Goal: Answer question/provide support: Share knowledge or assist other users

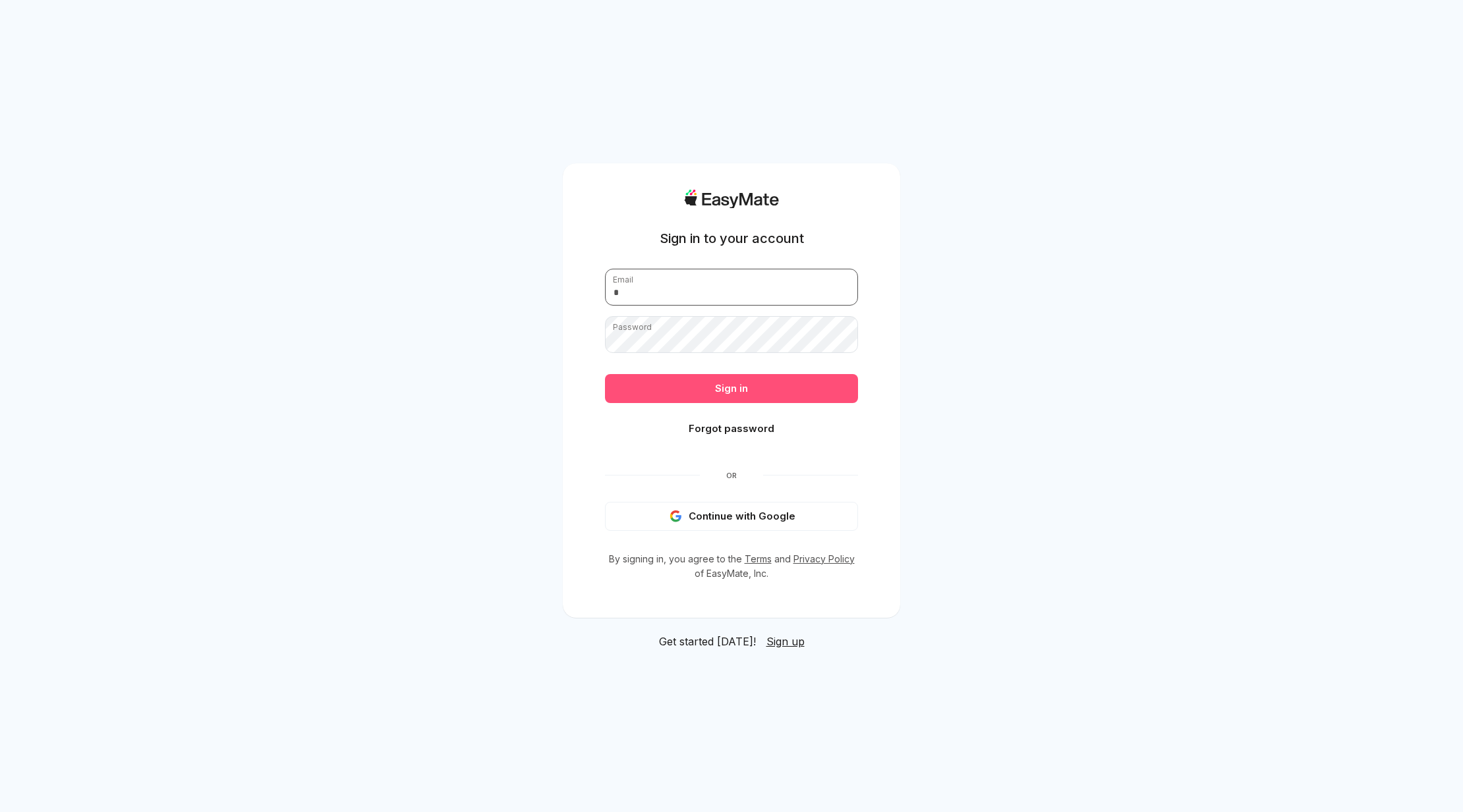
type input "**********"
click at [731, 395] on button "Sign in" at bounding box center [732, 389] width 253 height 29
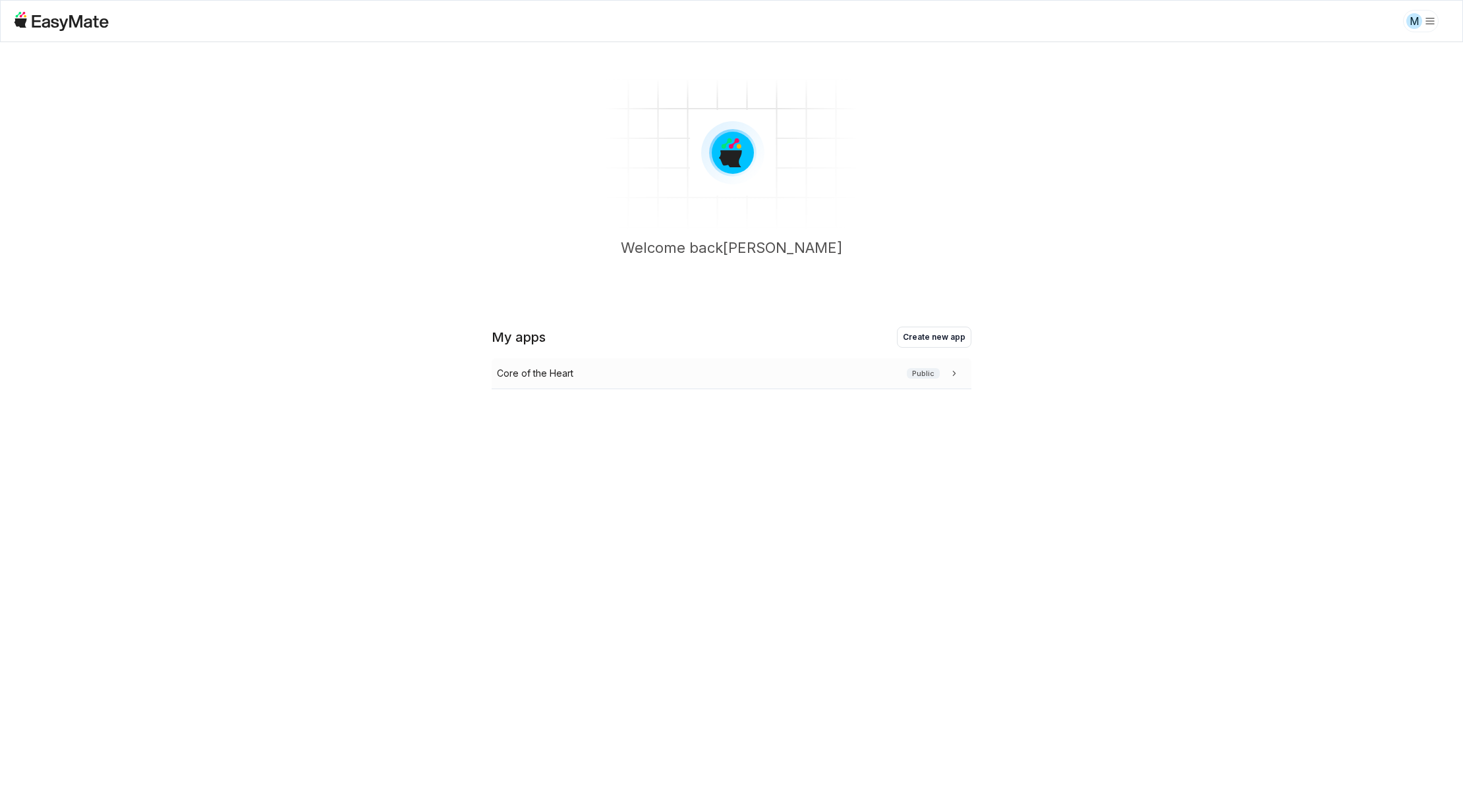
click at [594, 378] on div "Core of the Heart Public" at bounding box center [728, 373] width 464 height 14
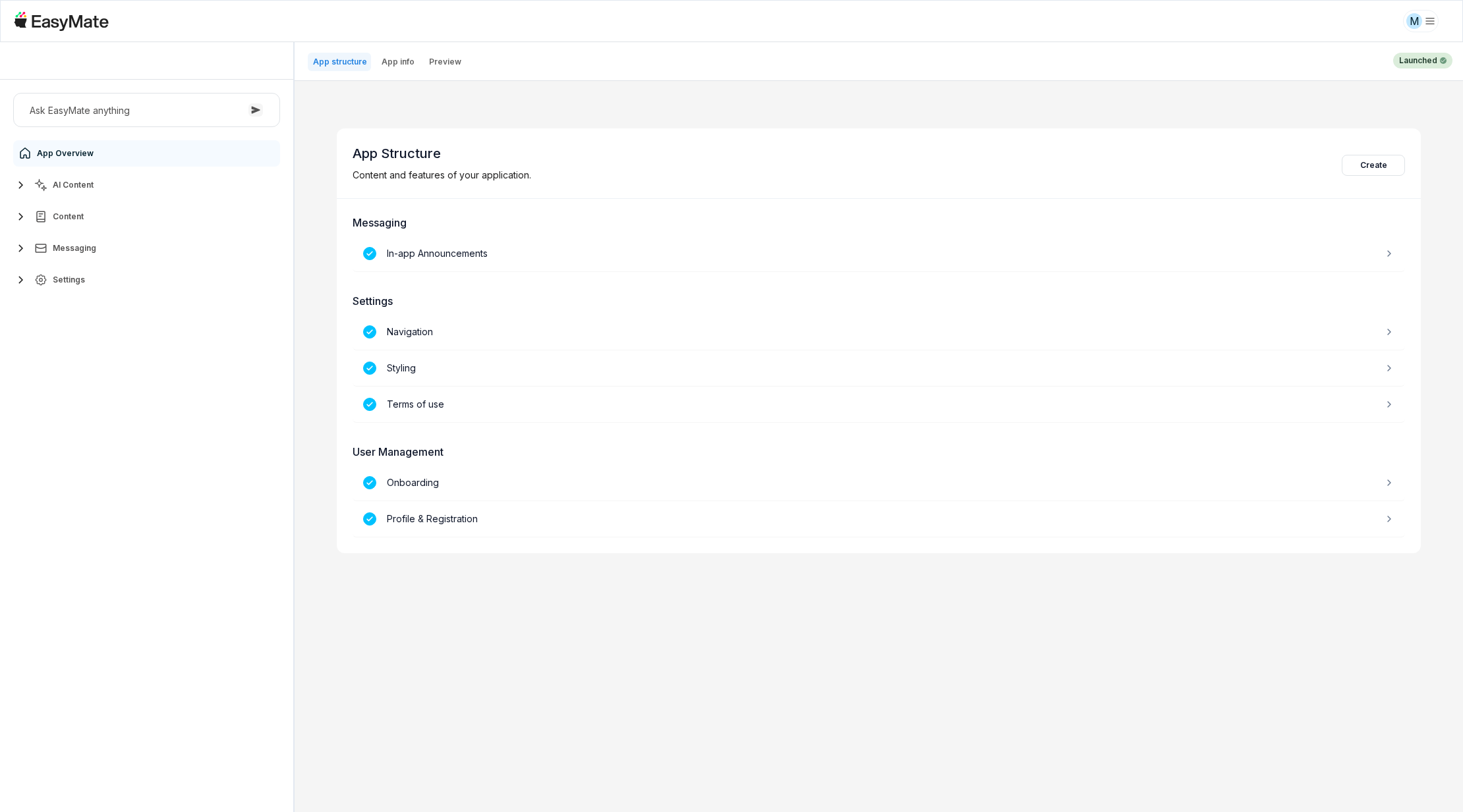
click at [89, 193] on button "AI Content" at bounding box center [146, 184] width 267 height 26
click at [93, 219] on link "Agents 3" at bounding box center [154, 216] width 247 height 26
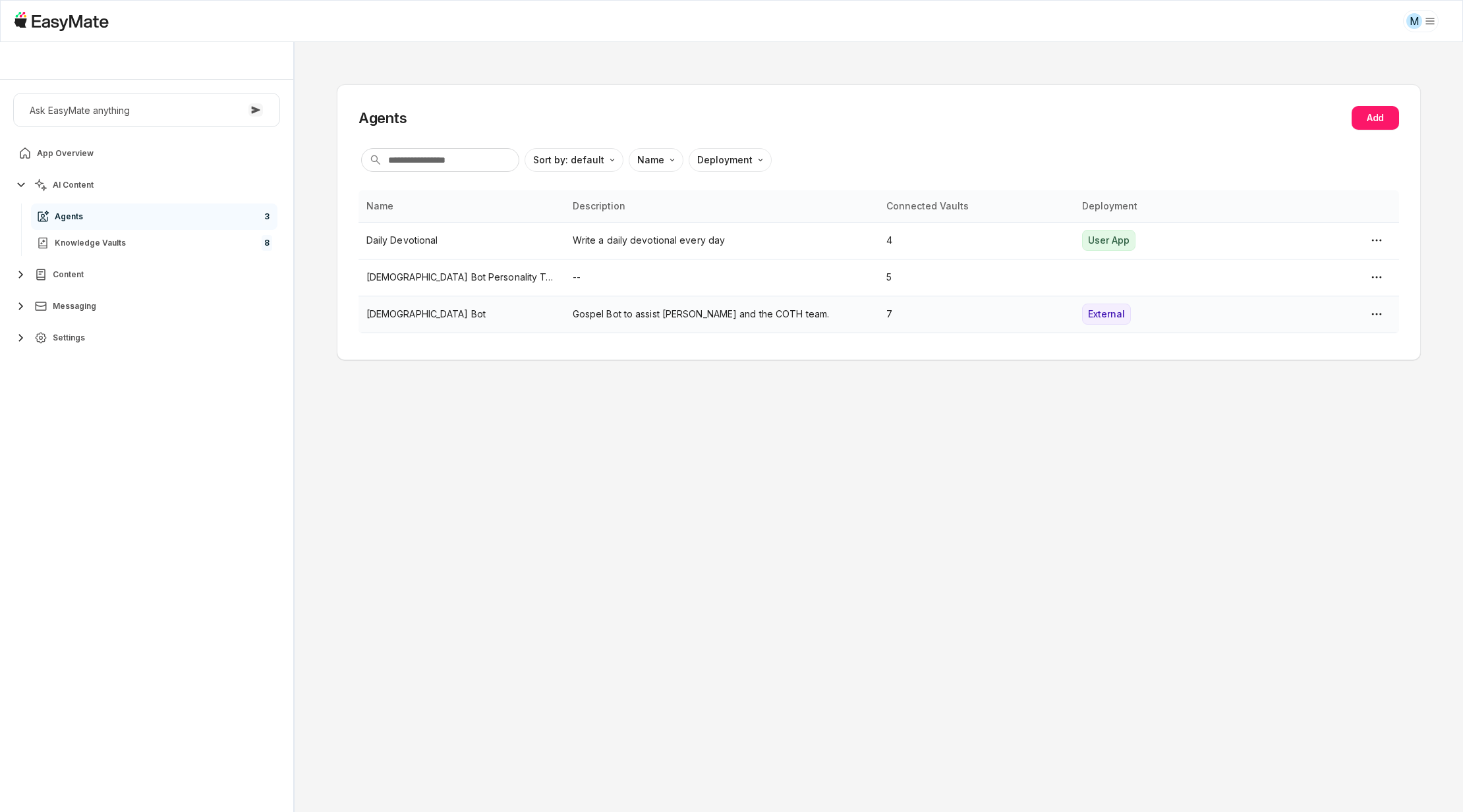
click at [448, 326] on td "Gospel Bot" at bounding box center [461, 315] width 206 height 37
type textarea "*"
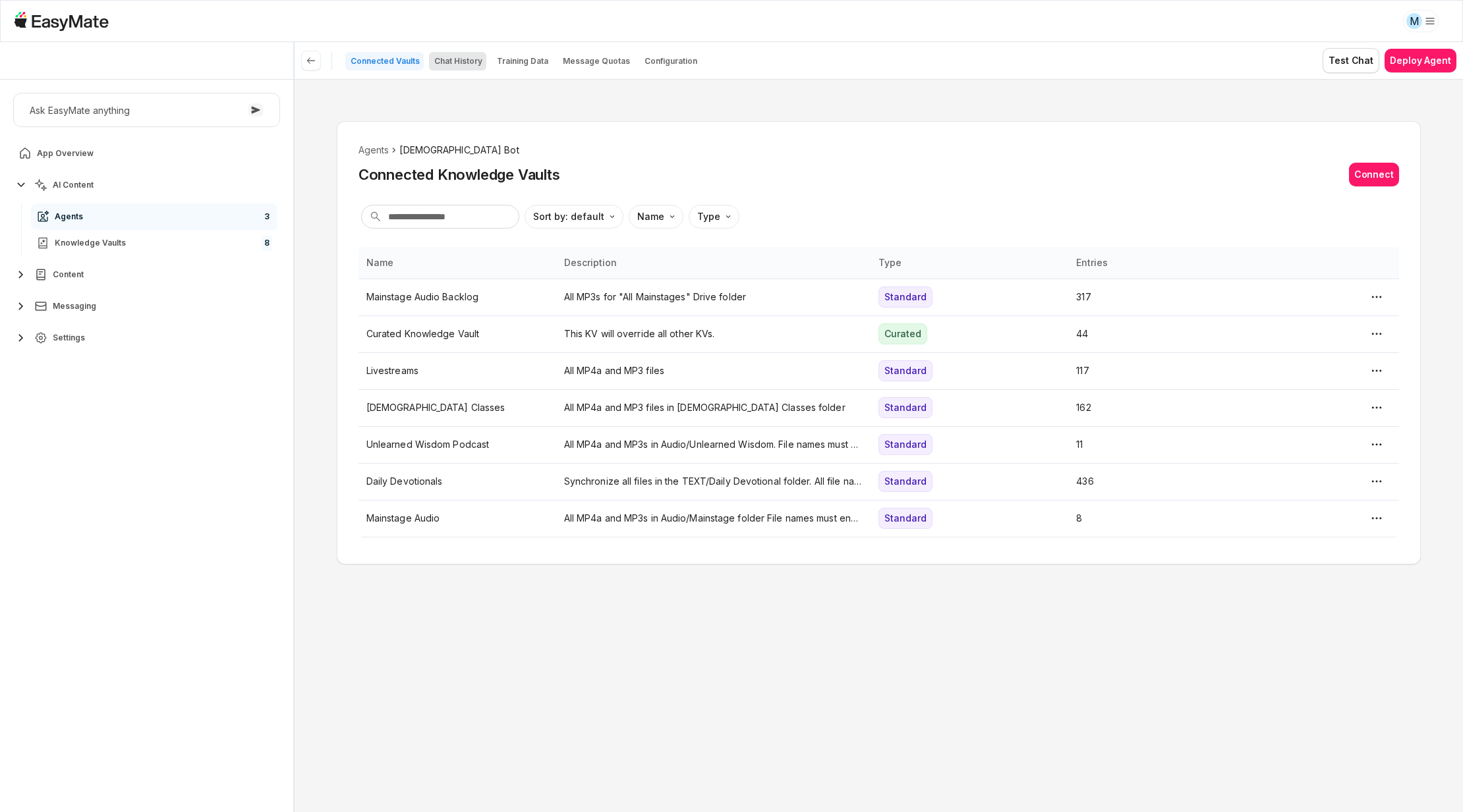
click at [464, 61] on p "Chat History" at bounding box center [458, 61] width 48 height 11
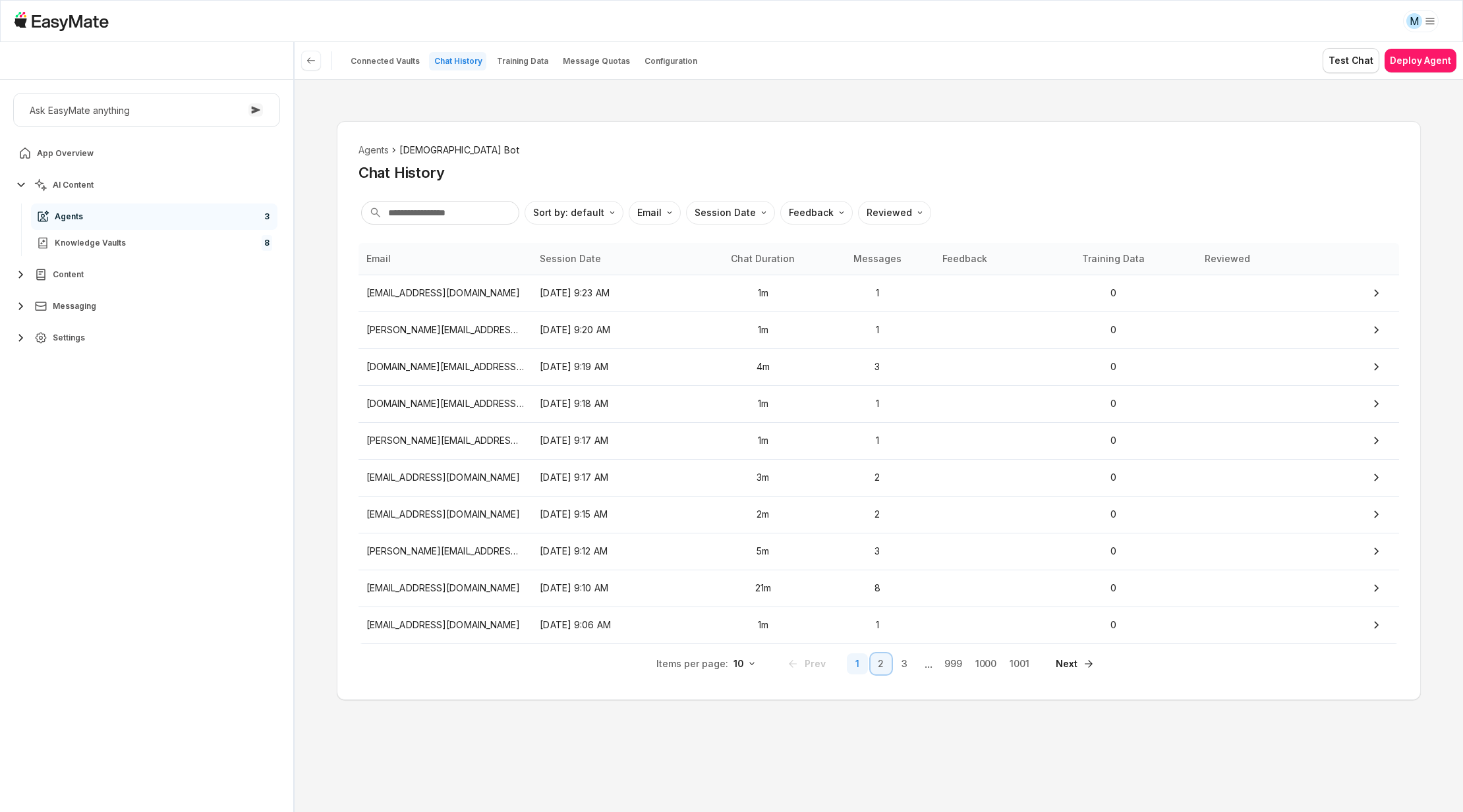
click at [884, 666] on button "2" at bounding box center [880, 664] width 21 height 21
click at [465, 221] on input "text" at bounding box center [440, 213] width 158 height 24
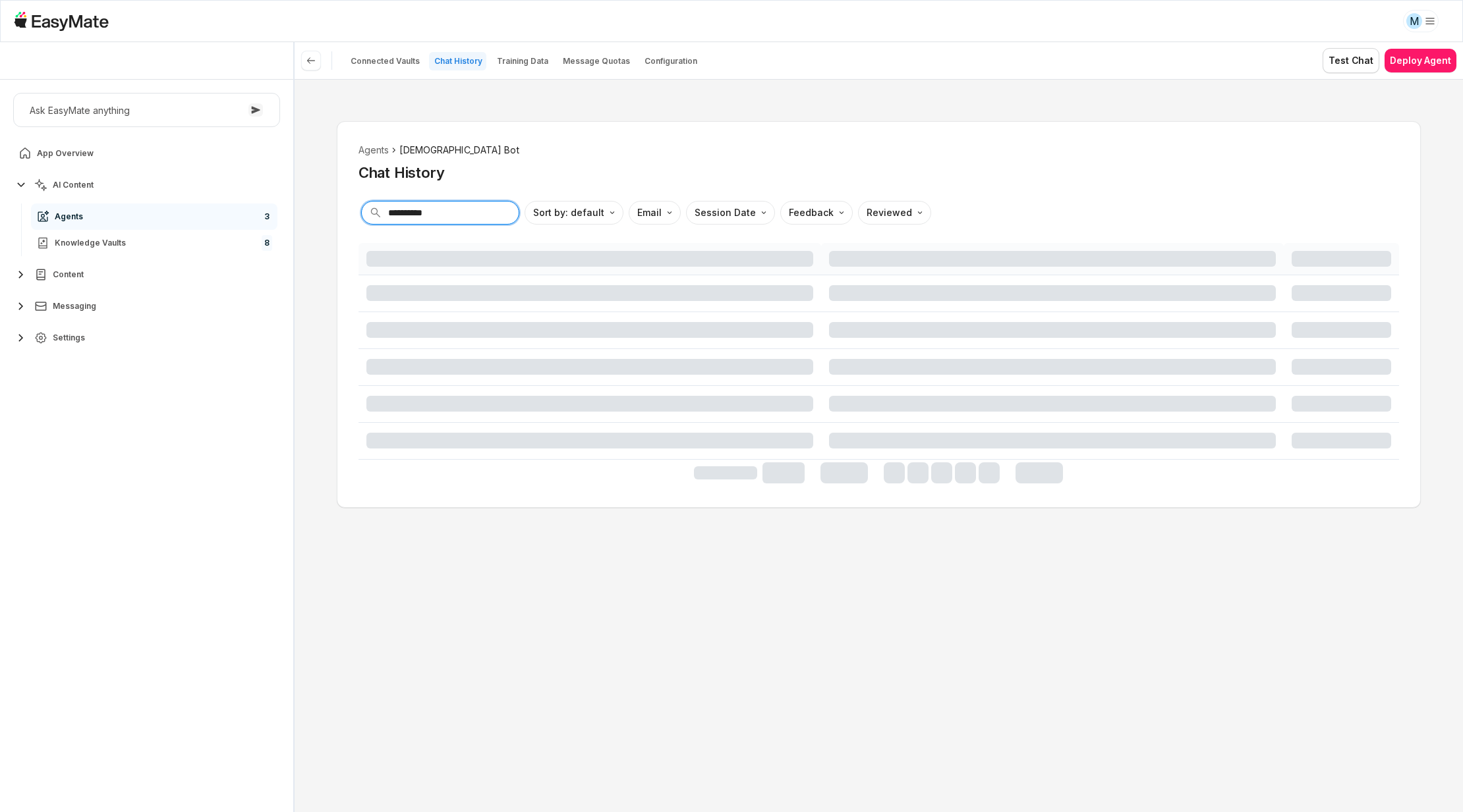
type input "**********"
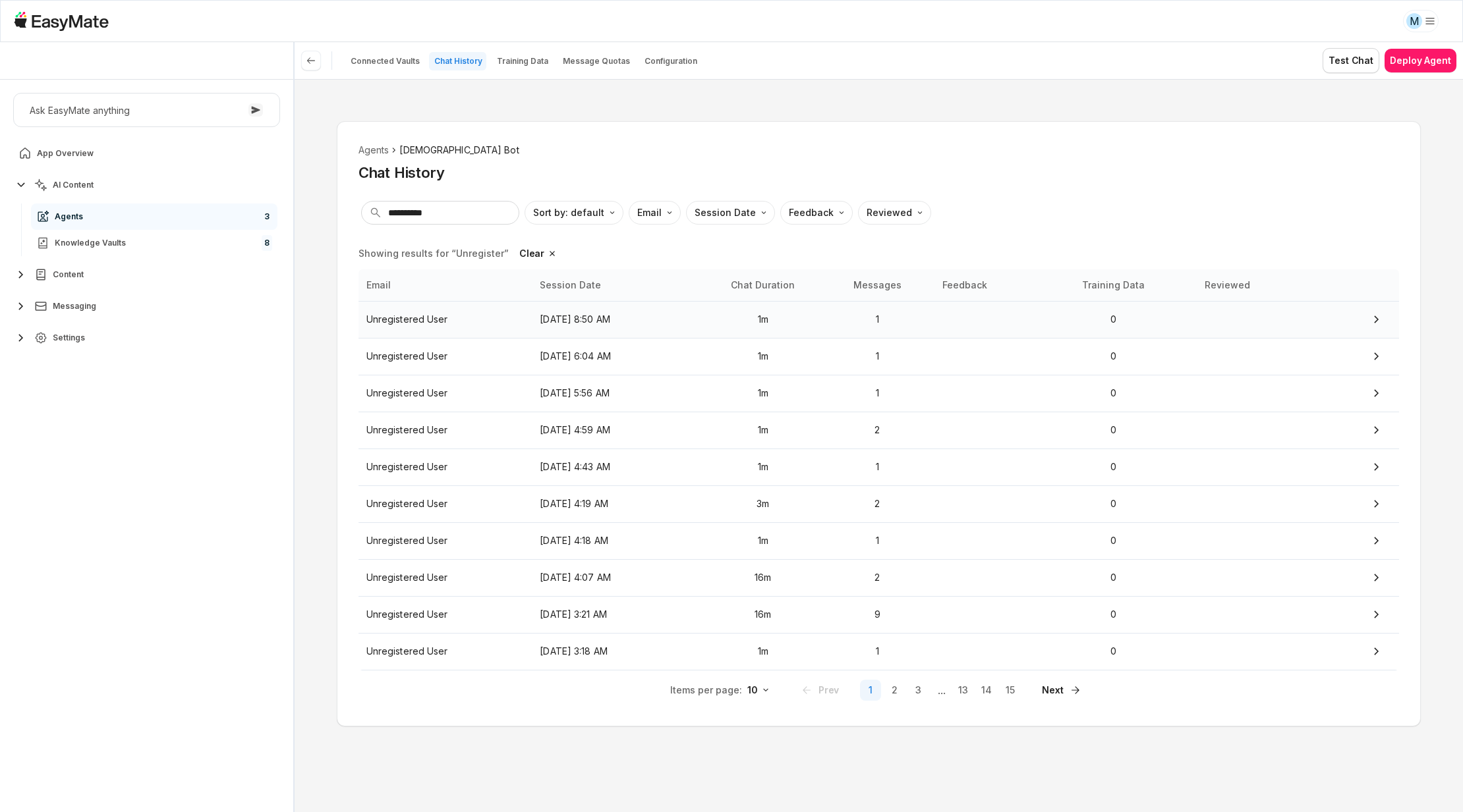
click at [526, 320] on td "Unregistered User" at bounding box center [445, 320] width 174 height 37
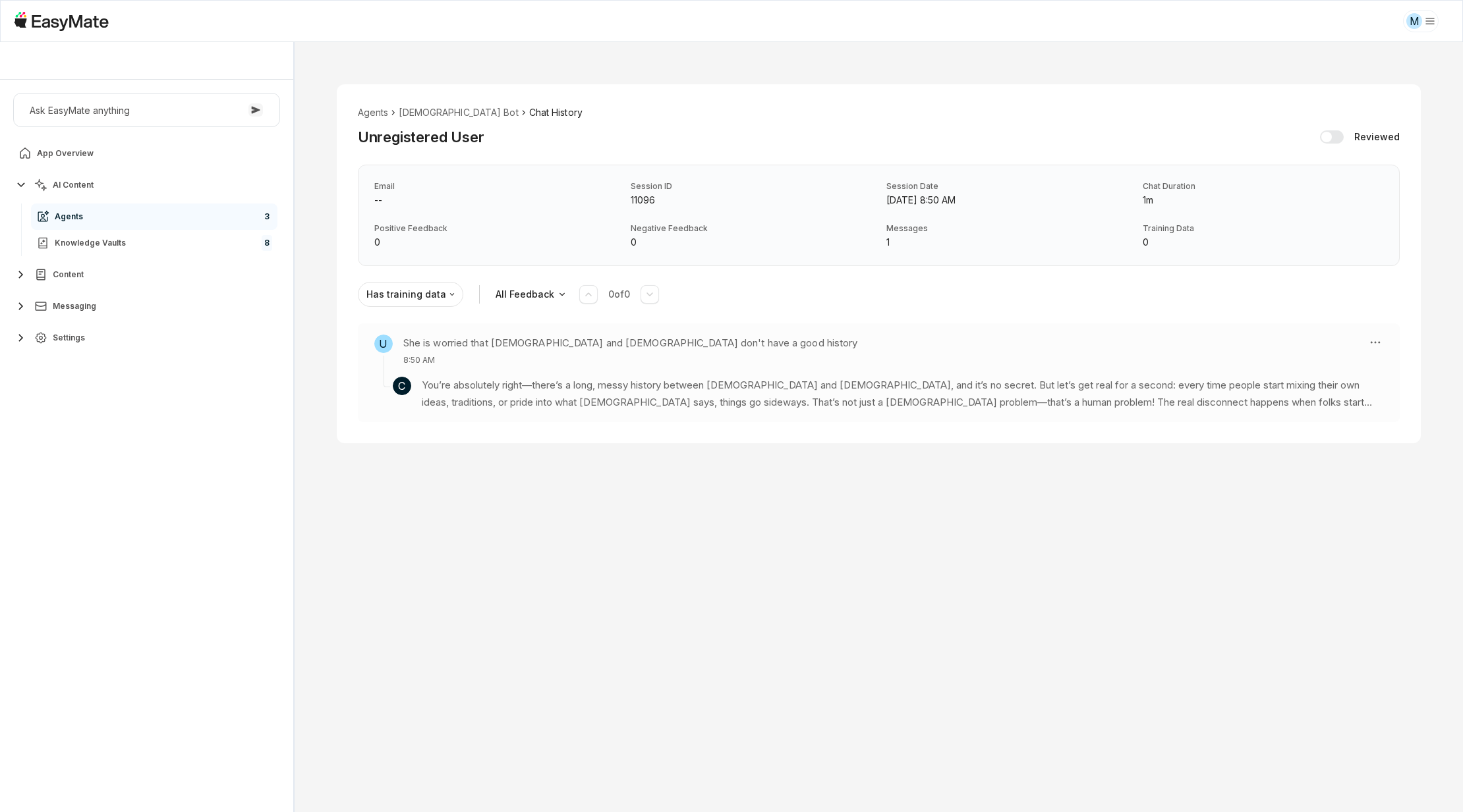
click at [513, 345] on h3 "She is worried that pagan and Christianity don't have a good history" at bounding box center [630, 343] width 455 height 17
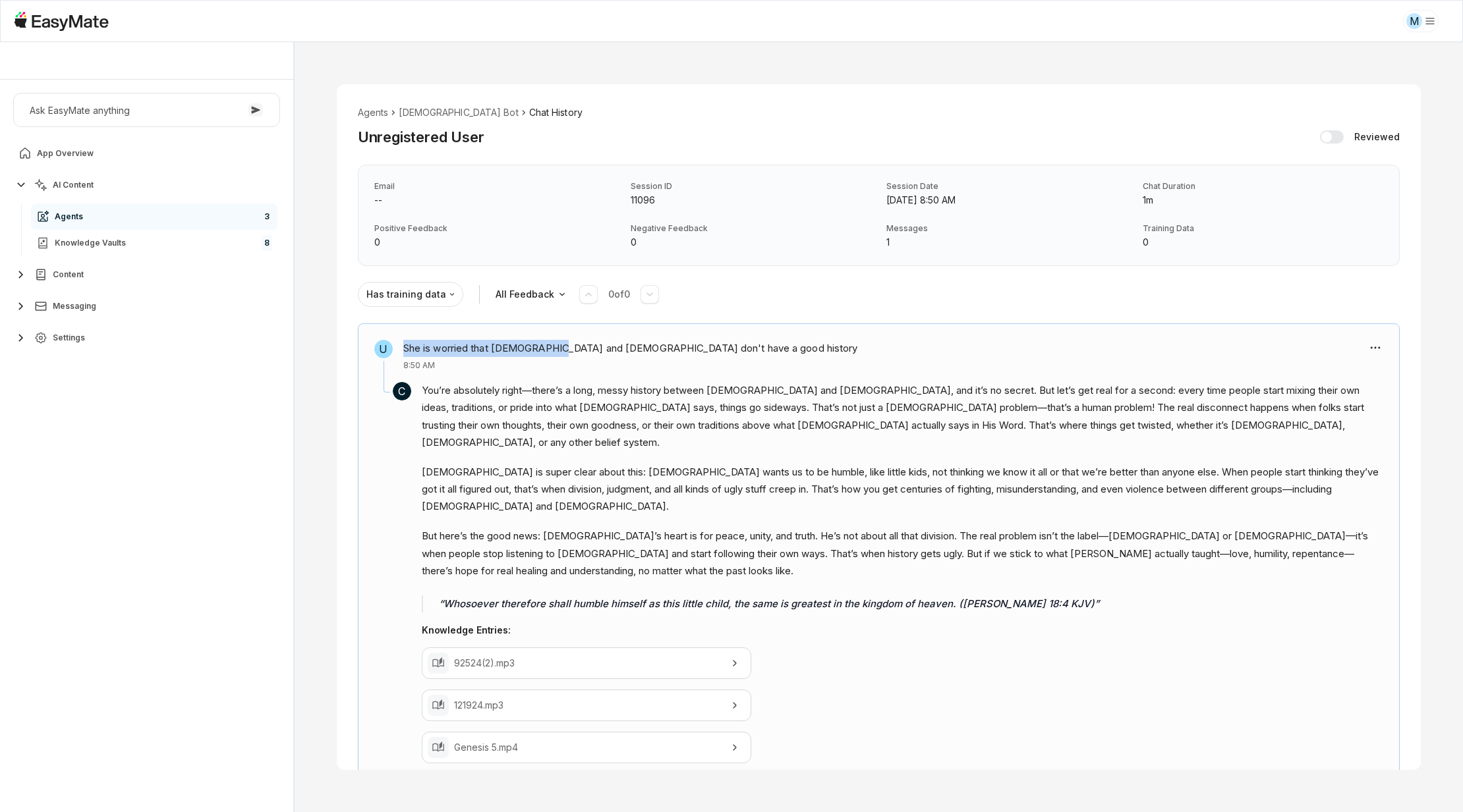
drag, startPoint x: 406, startPoint y: 345, endPoint x: 561, endPoint y: 348, distance: 155.0
click at [561, 348] on h3 "She is worried that pagan and Christianity don't have a good history" at bounding box center [630, 348] width 455 height 17
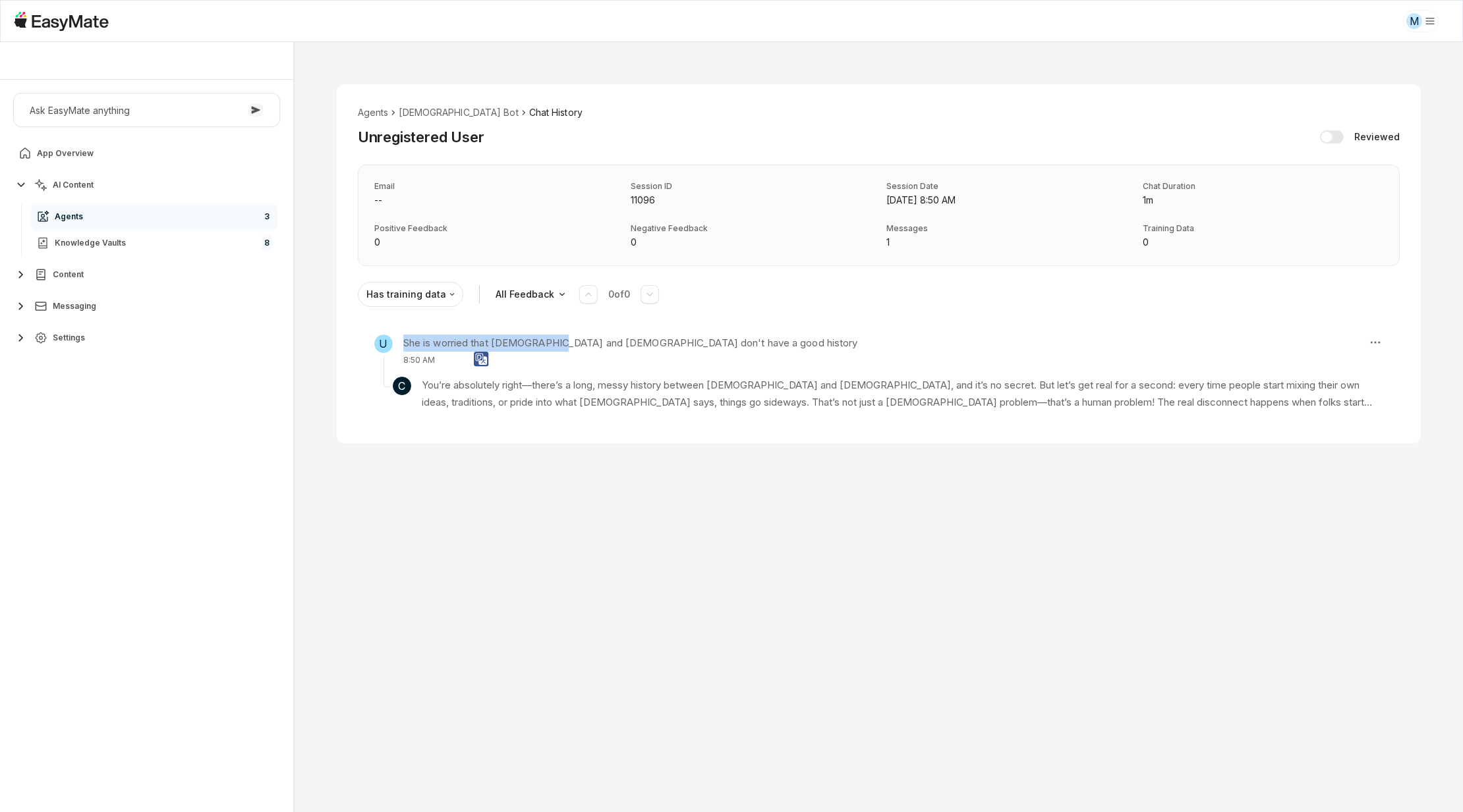
copy h3 "She is worried that pagan and Ch"
type textarea "*"
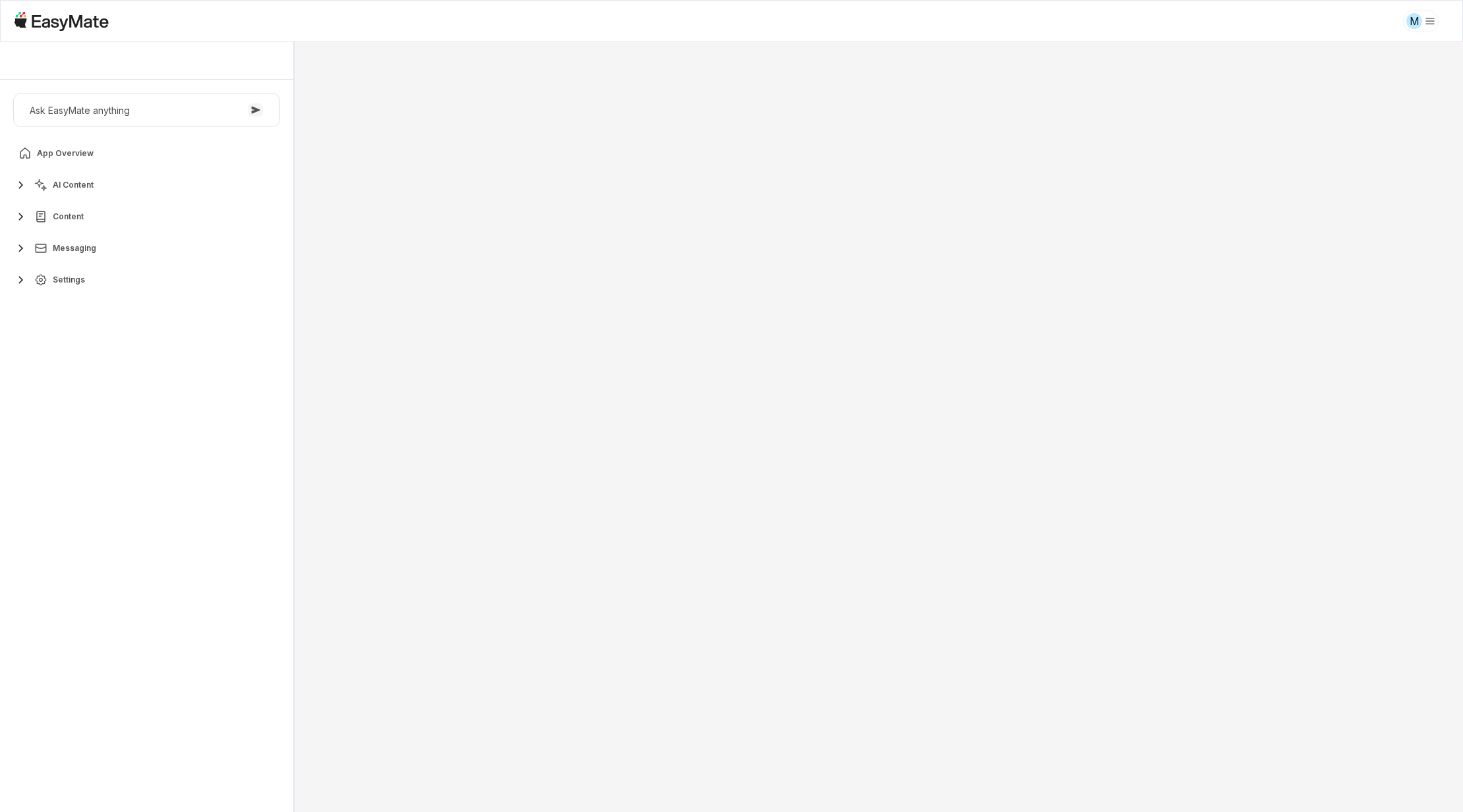
type textarea "*"
